Goal: Task Accomplishment & Management: Manage account settings

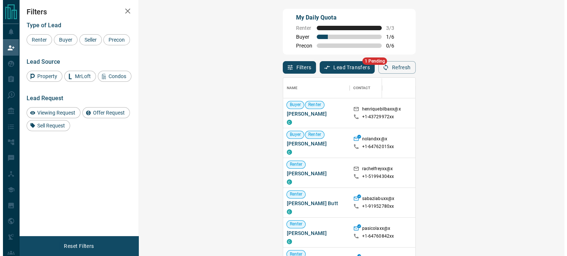
scroll to position [187, 403]
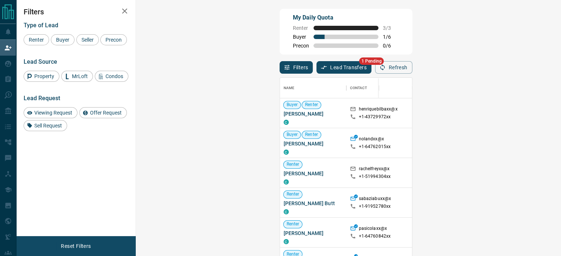
click at [317, 65] on button "Lead Transfers" at bounding box center [344, 67] width 55 height 13
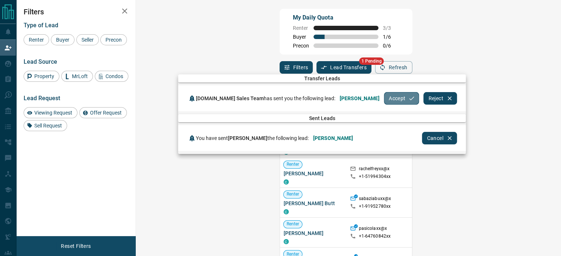
click at [384, 99] on button "Accept" at bounding box center [401, 98] width 35 height 13
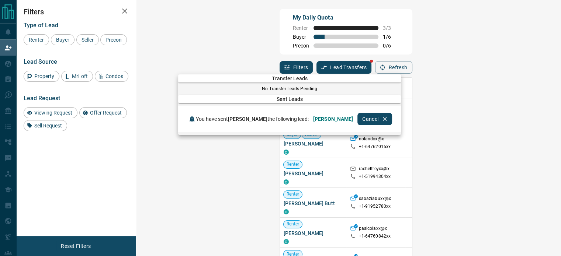
click at [13, 82] on div at bounding box center [280, 128] width 561 height 256
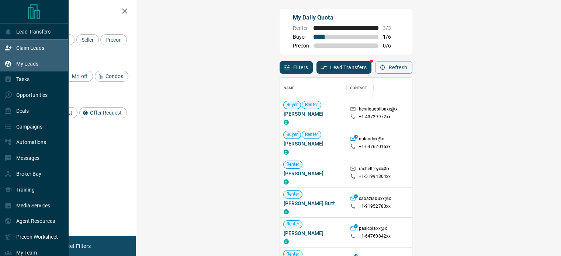
click at [24, 61] on p "My Leads" at bounding box center [27, 64] width 22 height 6
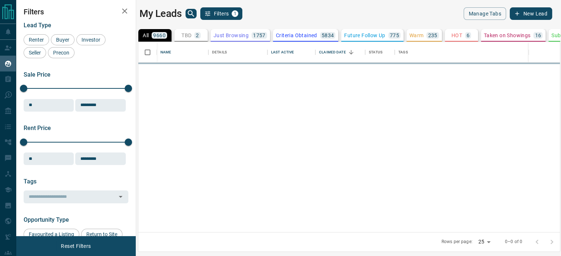
click at [193, 15] on icon "search button" at bounding box center [191, 13] width 6 height 6
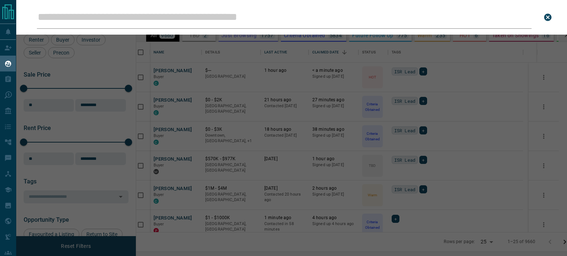
scroll to position [185, 422]
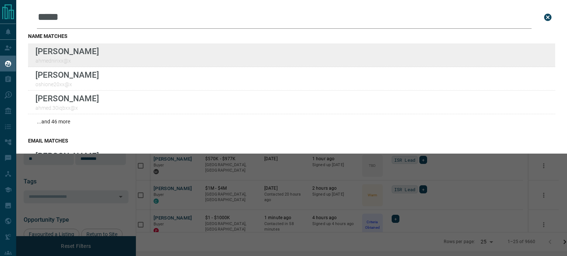
type input "*****"
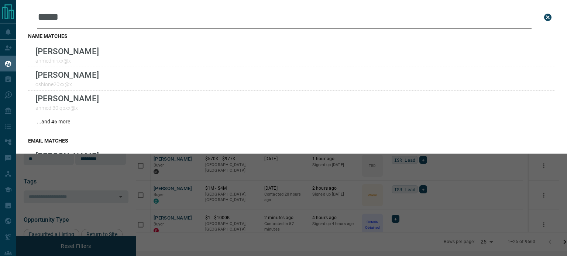
click at [224, 13] on input "*****" at bounding box center [284, 17] width 494 height 23
click at [544, 19] on icon "close search bar" at bounding box center [547, 17] width 7 height 7
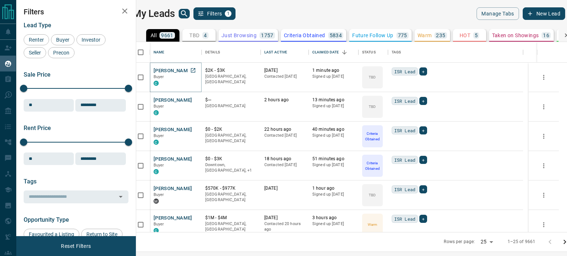
click at [177, 69] on button "[PERSON_NAME]" at bounding box center [173, 71] width 39 height 7
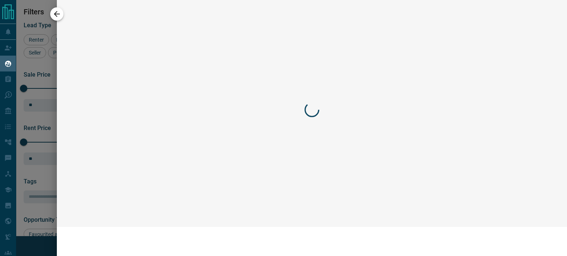
click at [58, 16] on icon "button" at bounding box center [56, 14] width 9 height 9
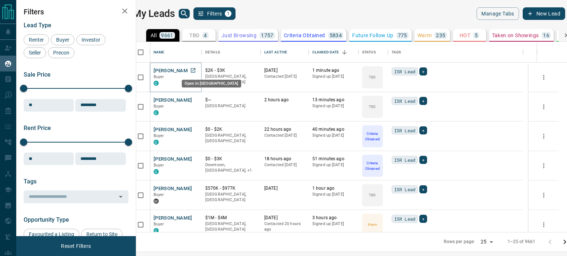
click at [195, 69] on icon "Open in New Tab" at bounding box center [193, 70] width 4 height 4
